Goal: Transaction & Acquisition: Download file/media

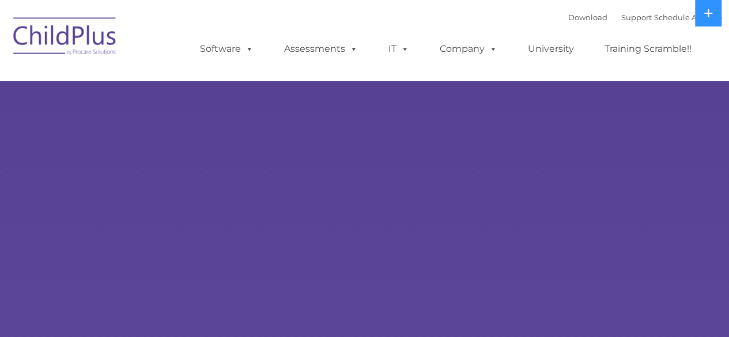
select select "MEDIUM"
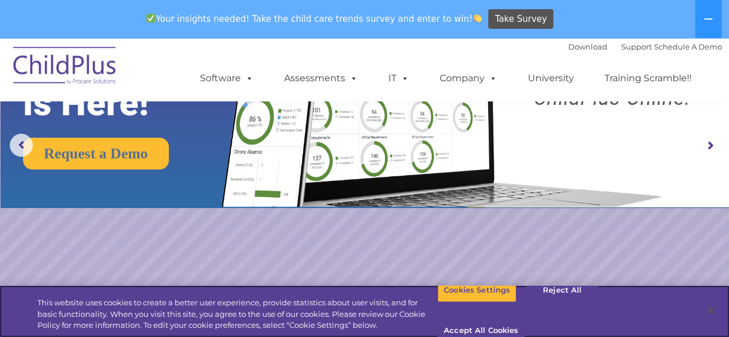
scroll to position [119, 0]
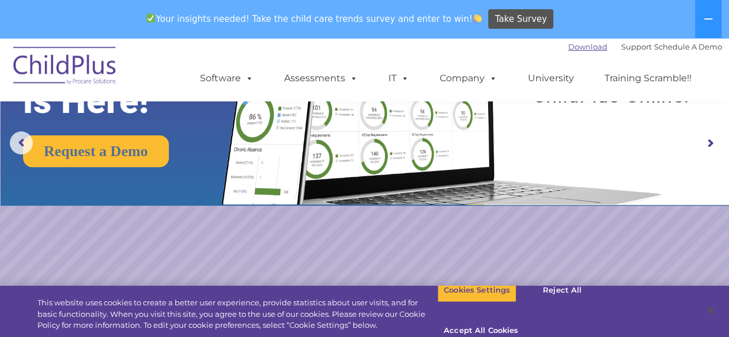
click at [580, 47] on link "Download" at bounding box center [587, 46] width 39 height 9
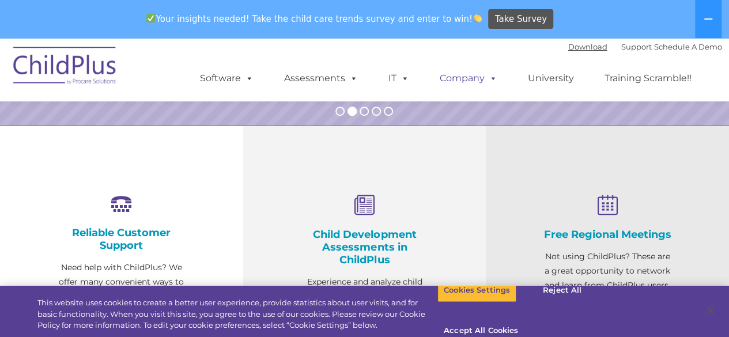
scroll to position [369, 0]
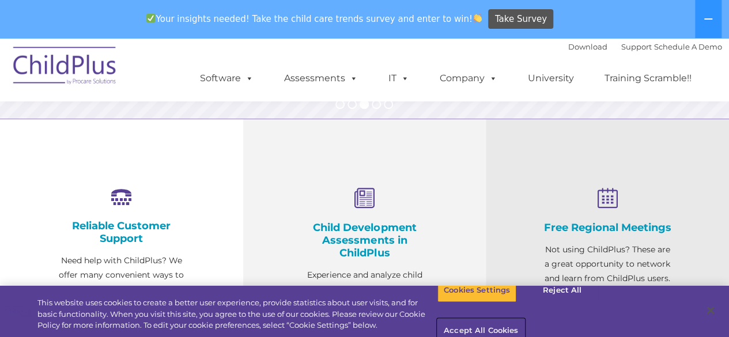
click at [524, 319] on button "Accept All Cookies" at bounding box center [480, 331] width 87 height 24
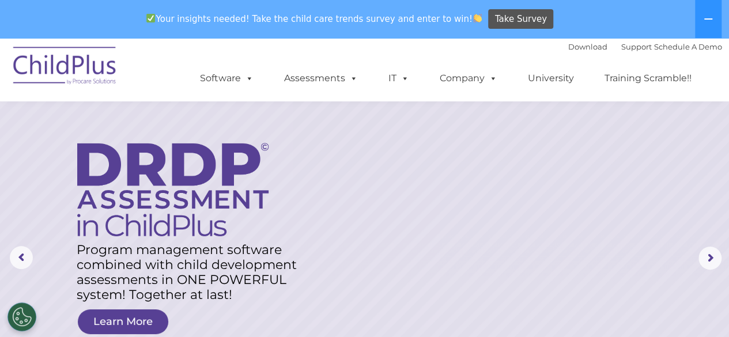
scroll to position [0, 0]
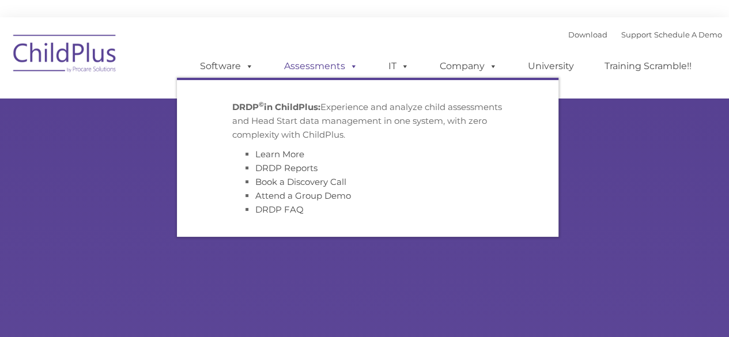
type input ""
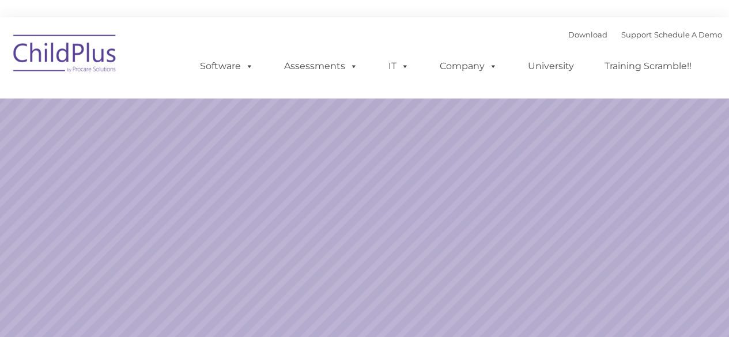
select select "MEDIUM"
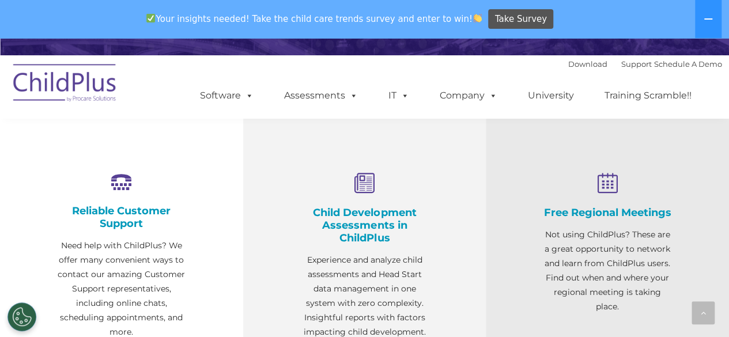
scroll to position [411, 0]
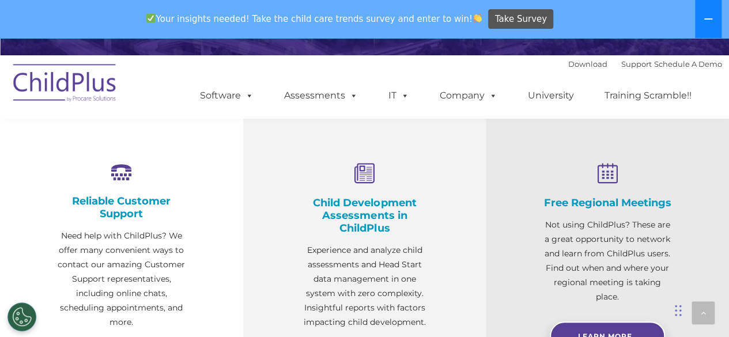
click at [697, 24] on button at bounding box center [708, 19] width 27 height 38
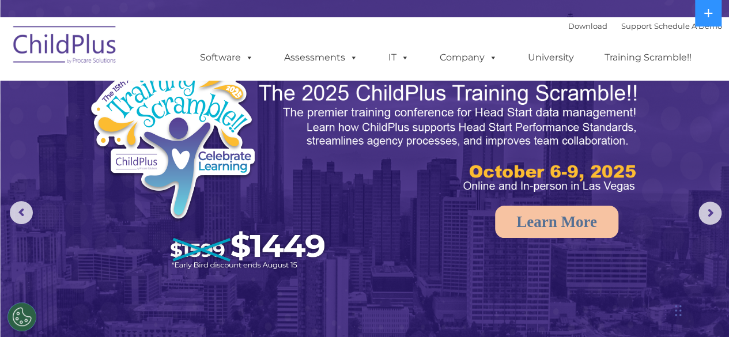
scroll to position [28, 0]
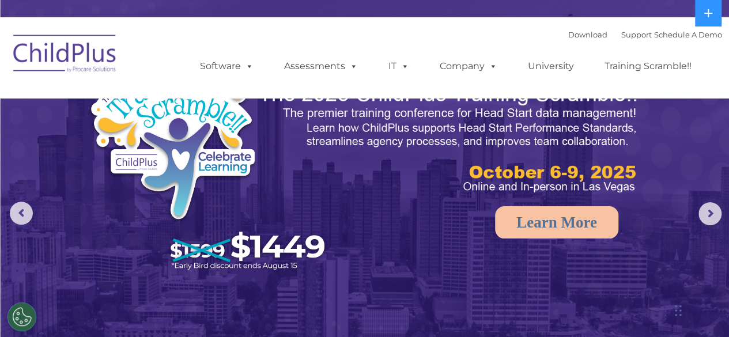
click at [58, 61] on img at bounding box center [64, 56] width 115 height 58
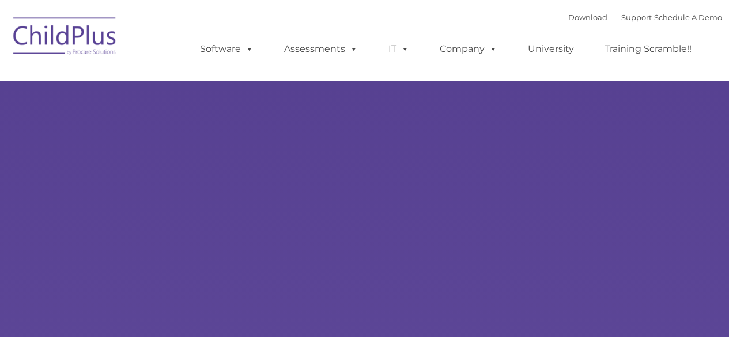
type input ""
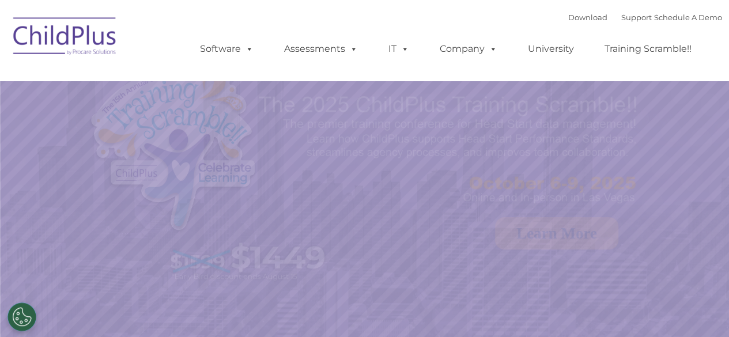
select select "MEDIUM"
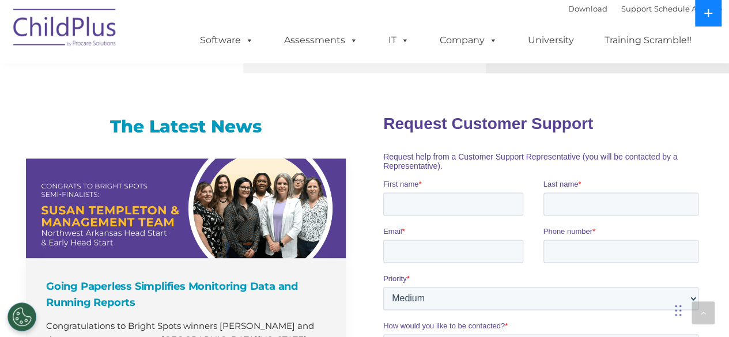
scroll to position [716, 0]
click at [573, 7] on link "Download" at bounding box center [587, 8] width 39 height 9
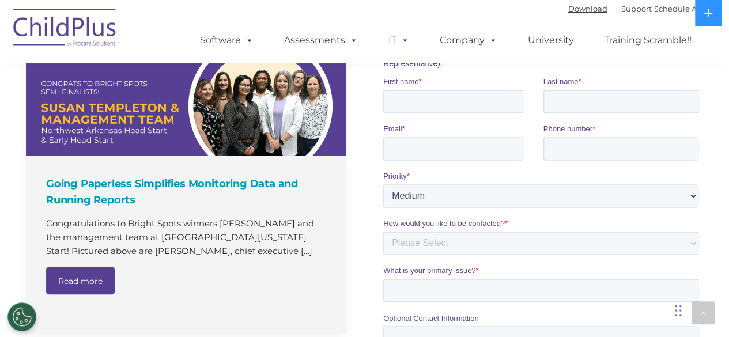
scroll to position [833, 0]
